Goal: Contribute content

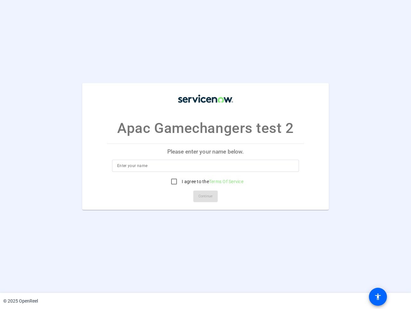
click at [206, 166] on input at bounding box center [205, 166] width 177 height 8
click at [206, 181] on label "I agree to the Terms Of Service" at bounding box center [212, 181] width 63 height 6
click at [181, 181] on input "I agree to the Terms Of Service" at bounding box center [174, 181] width 13 height 13
click at [174, 181] on input "I agree to the Terms Of Service" at bounding box center [174, 181] width 13 height 13
checkbox input "false"
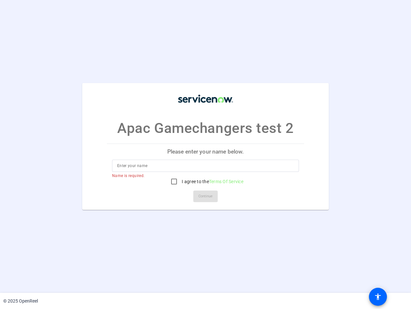
click at [206, 196] on mat-card-actions "Continue" at bounding box center [205, 196] width 203 height 17
click at [378, 296] on mat-icon "accessibility" at bounding box center [378, 297] width 8 height 8
